Goal: Task Accomplishment & Management: Manage account settings

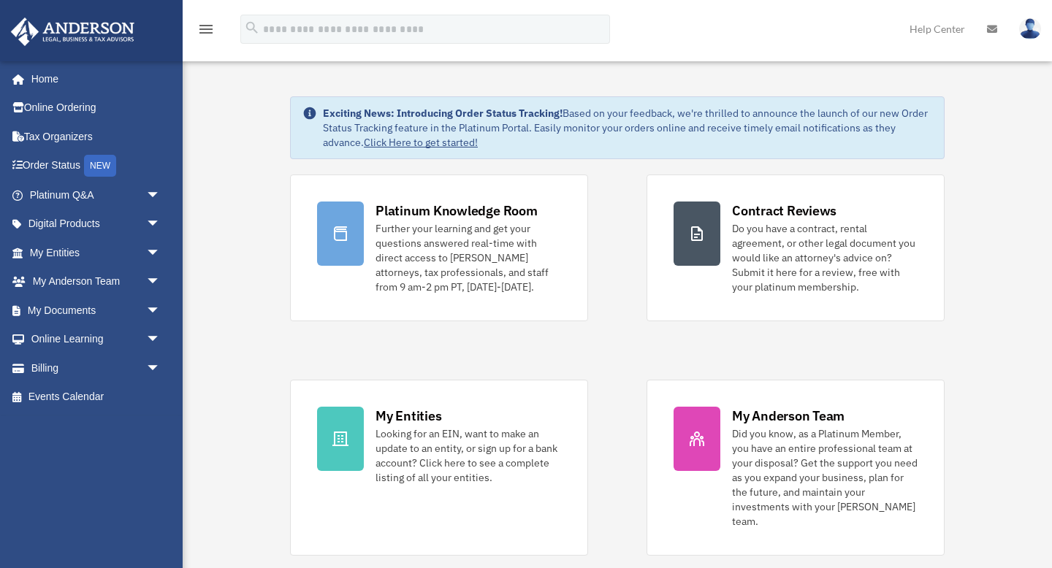
click at [1033, 27] on img at bounding box center [1030, 28] width 22 height 21
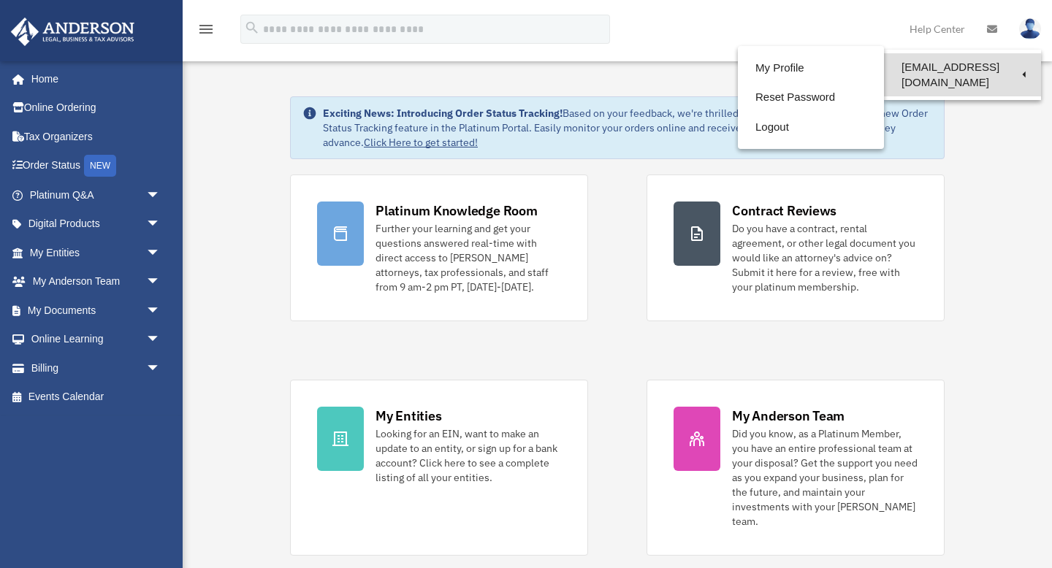
click at [945, 61] on link "[EMAIL_ADDRESS][DOMAIN_NAME]" at bounding box center [962, 74] width 157 height 43
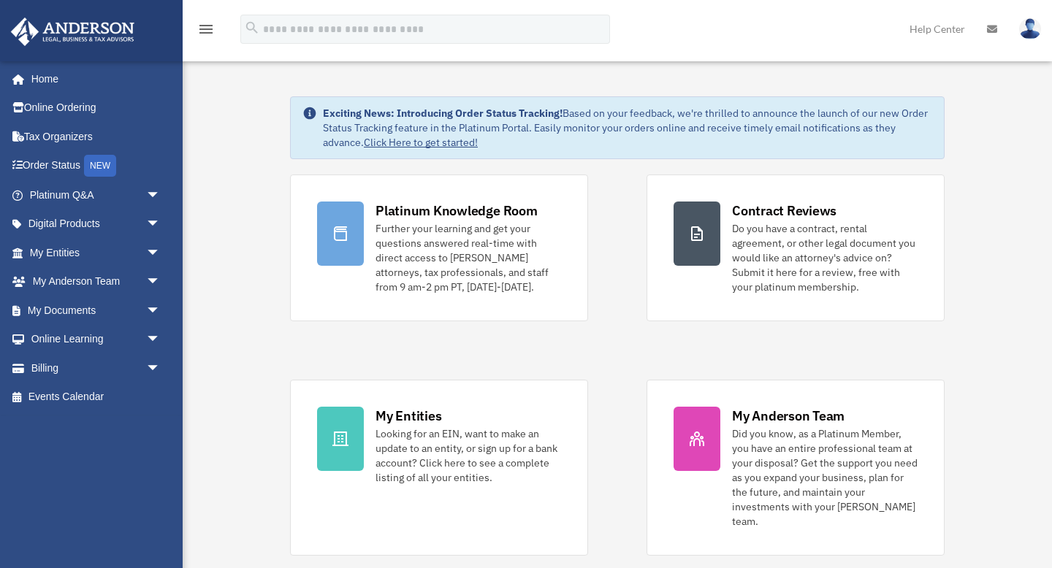
click at [1028, 28] on img at bounding box center [1030, 28] width 22 height 21
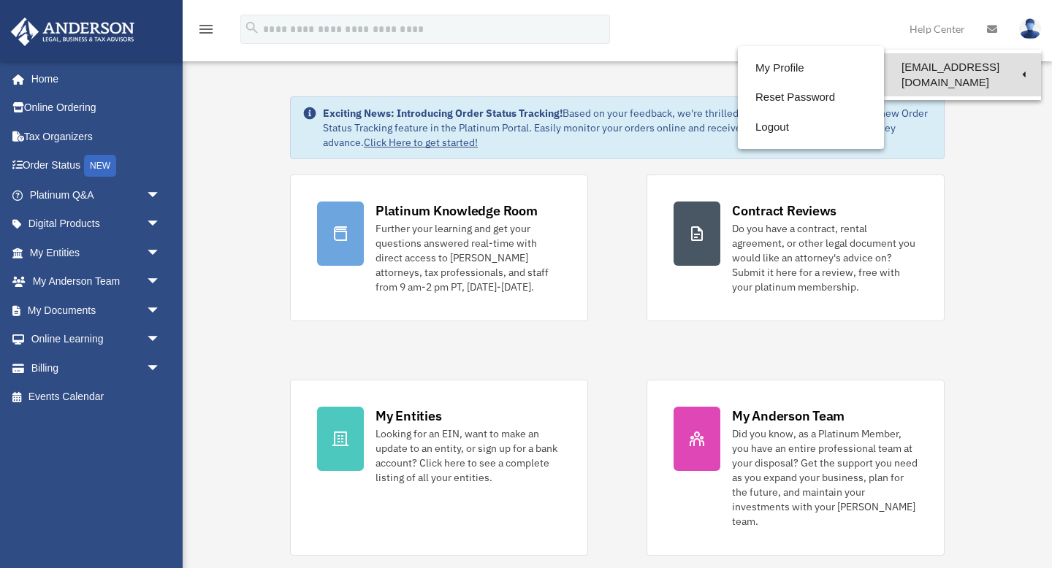
click at [914, 70] on link "[EMAIL_ADDRESS][DOMAIN_NAME]" at bounding box center [962, 74] width 157 height 43
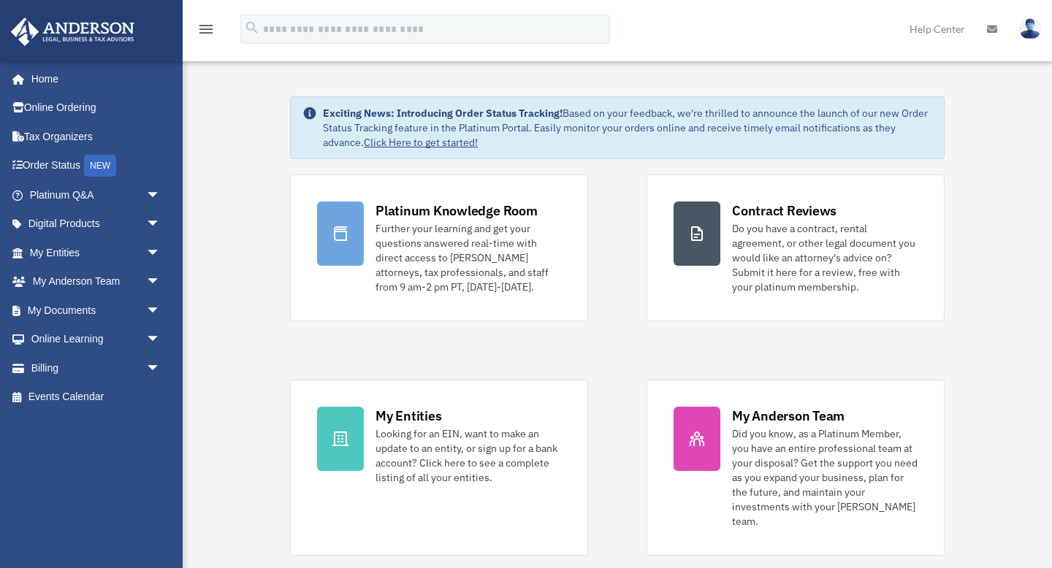
click at [1038, 24] on img at bounding box center [1030, 28] width 22 height 21
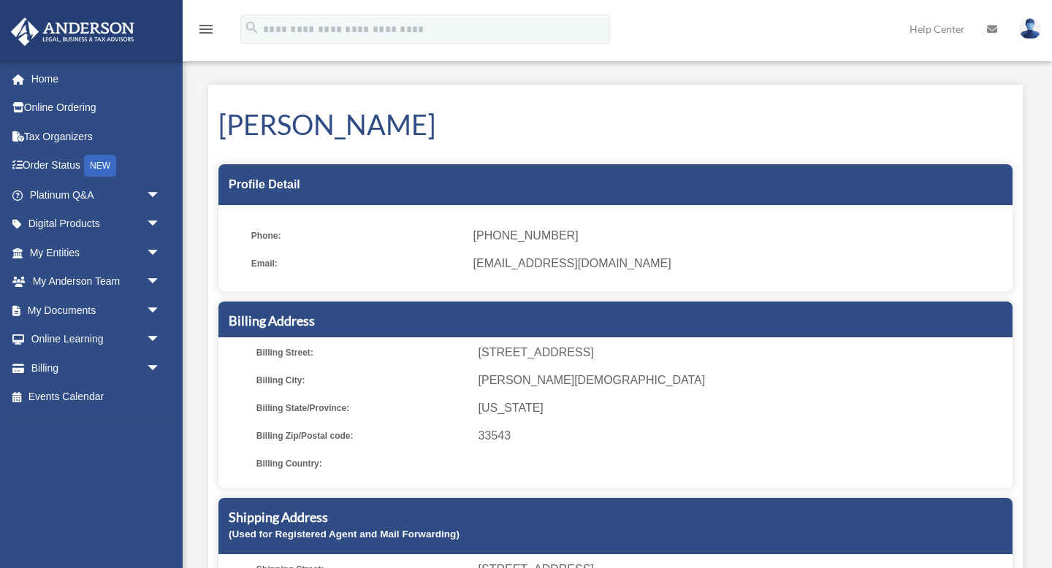
click at [844, 67] on div "My Profile date_range Published on Last updated [DATE] [DATE] by [PERSON_NAME] …" at bounding box center [615, 399] width 836 height 665
